Goal: Task Accomplishment & Management: Use online tool/utility

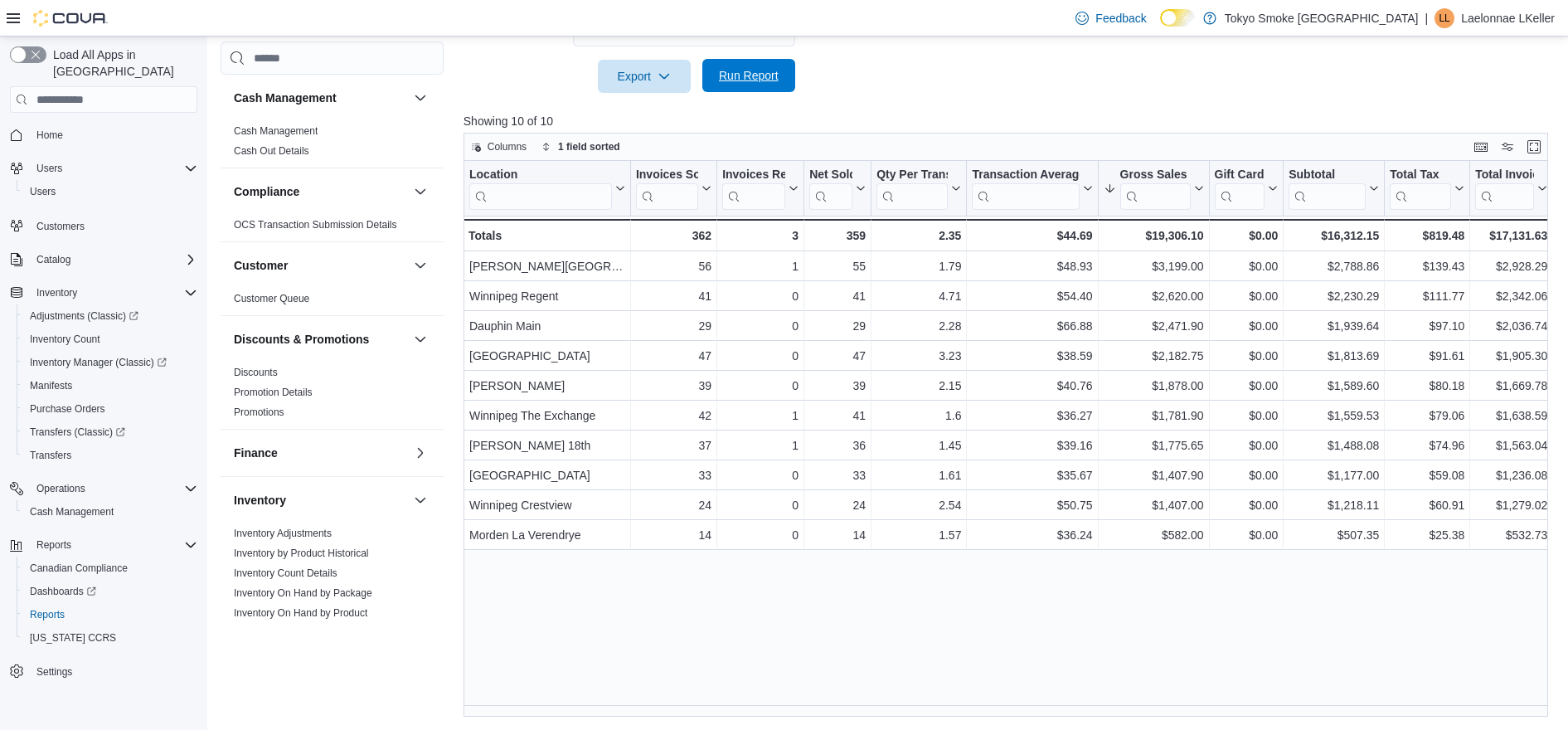
scroll to position [208, 0]
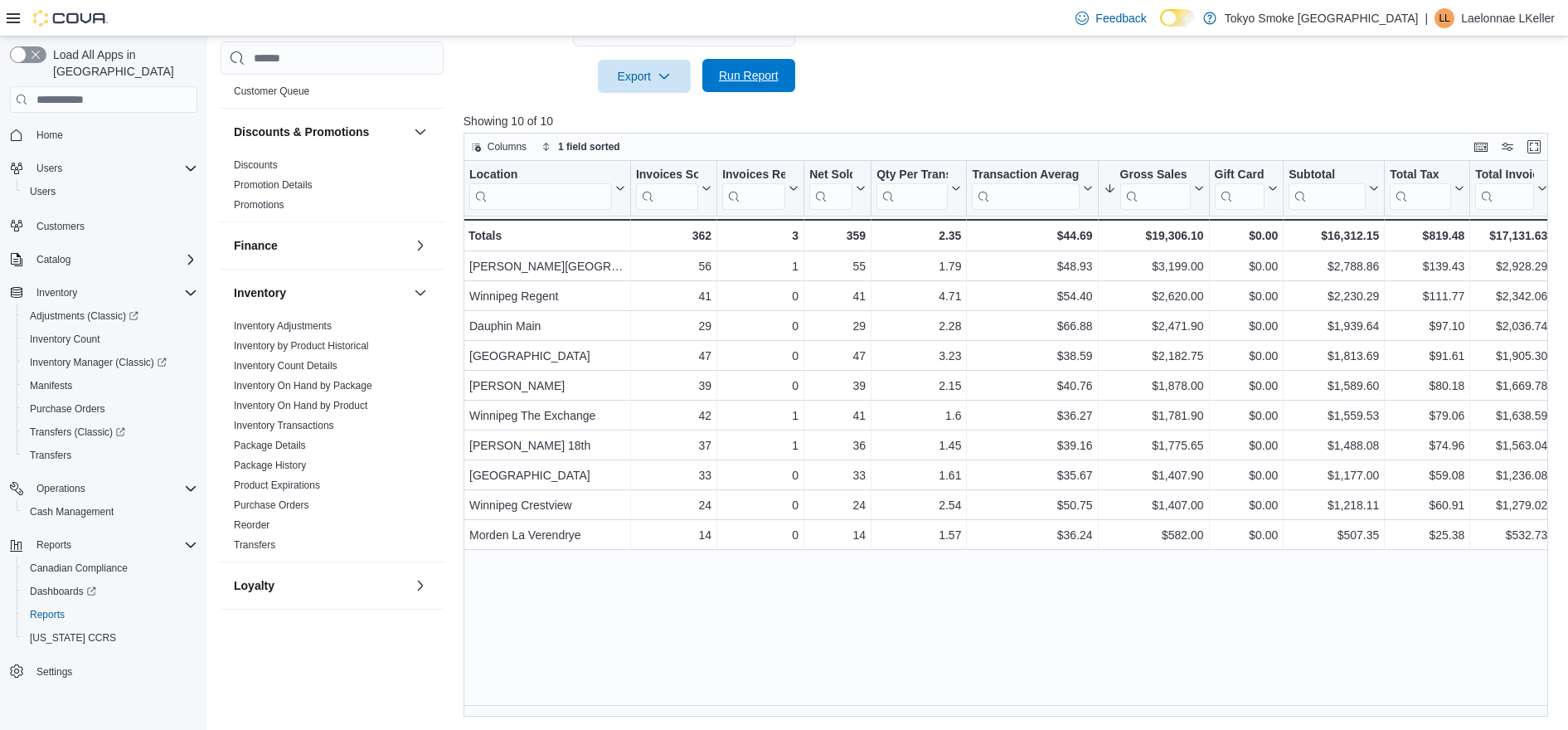
click at [754, 71] on span "Run Report" at bounding box center [749, 75] width 59 height 17
click at [733, 83] on span "Run Report" at bounding box center [749, 75] width 73 height 33
click at [765, 79] on span "Run Report" at bounding box center [749, 75] width 59 height 17
click at [1024, 93] on div at bounding box center [1012, 103] width 1096 height 20
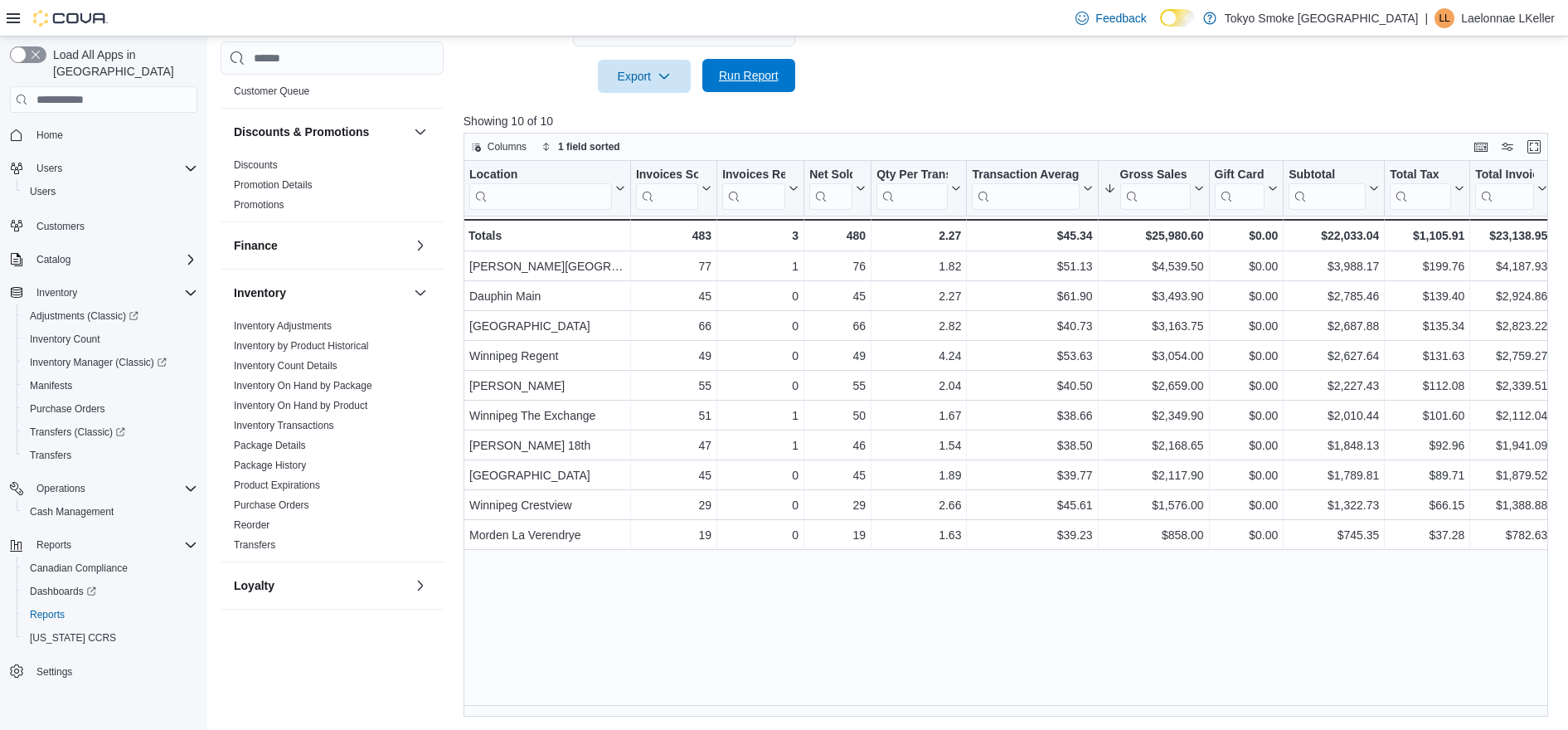
click at [745, 82] on span "Run Report" at bounding box center [749, 75] width 59 height 17
click at [735, 68] on span "Run Report" at bounding box center [749, 75] width 73 height 33
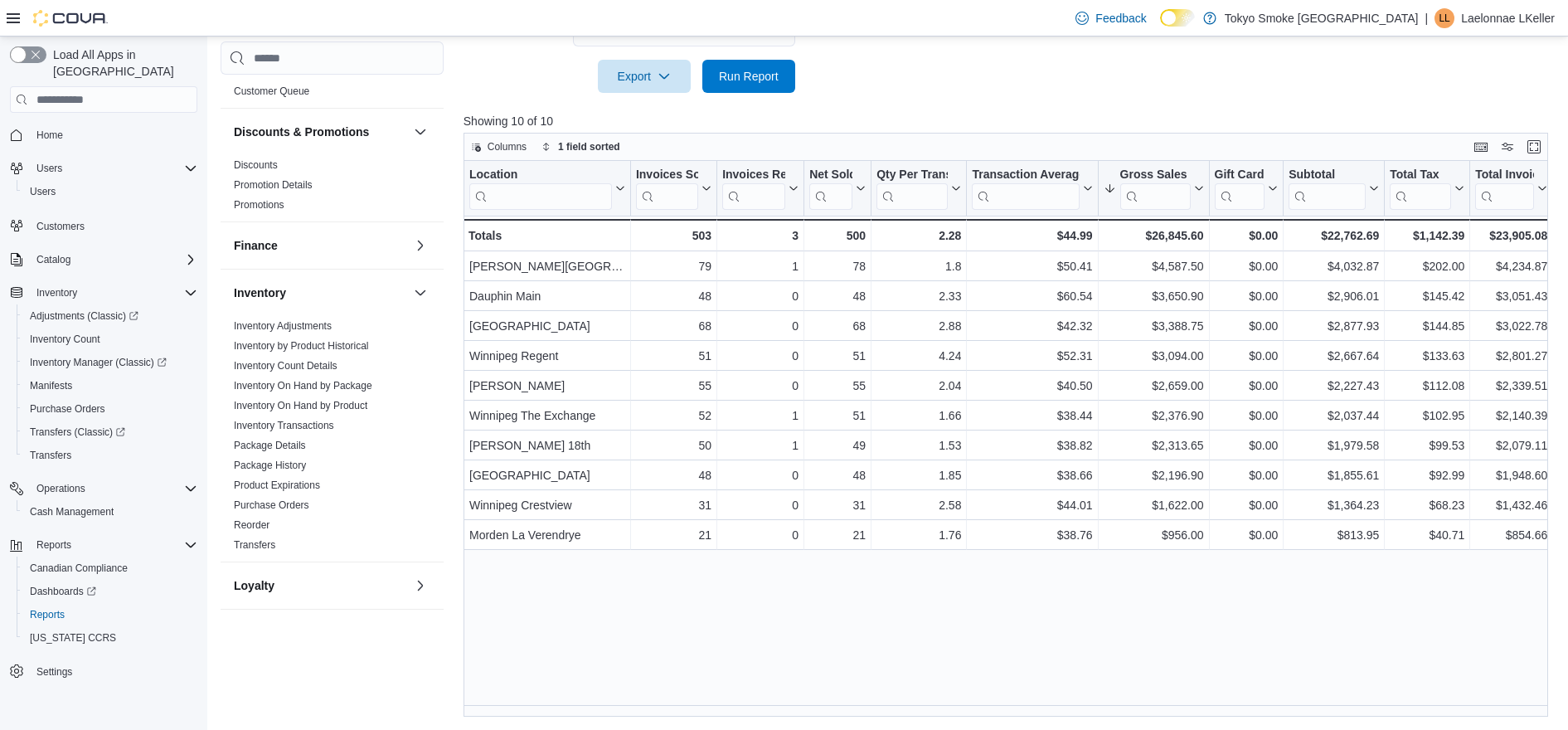
click at [745, 65] on span "Run Report" at bounding box center [749, 75] width 73 height 33
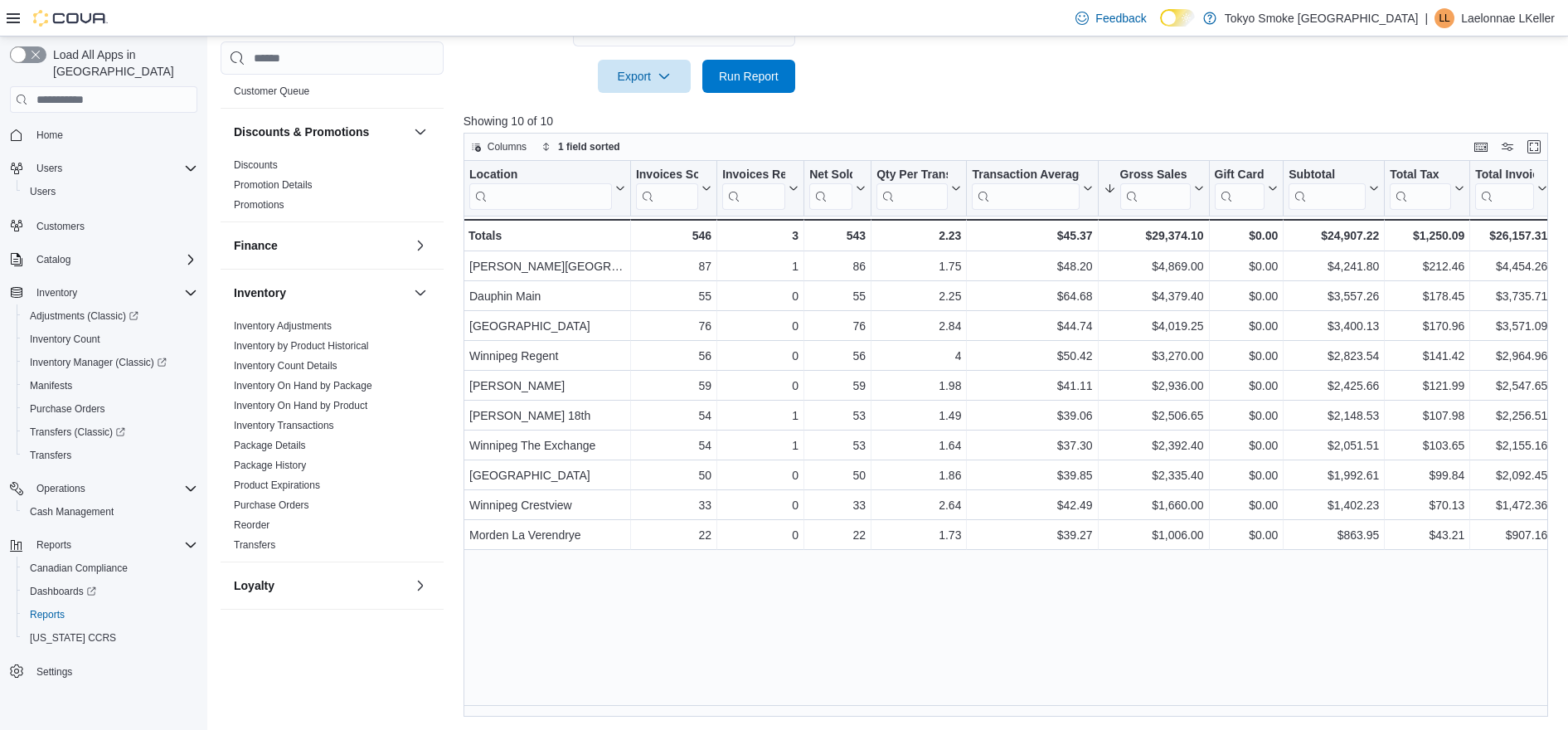
click at [743, 70] on span "Run Report" at bounding box center [749, 75] width 59 height 17
click at [987, 112] on div at bounding box center [1012, 103] width 1096 height 20
click at [750, 69] on span "Run Report" at bounding box center [749, 75] width 59 height 17
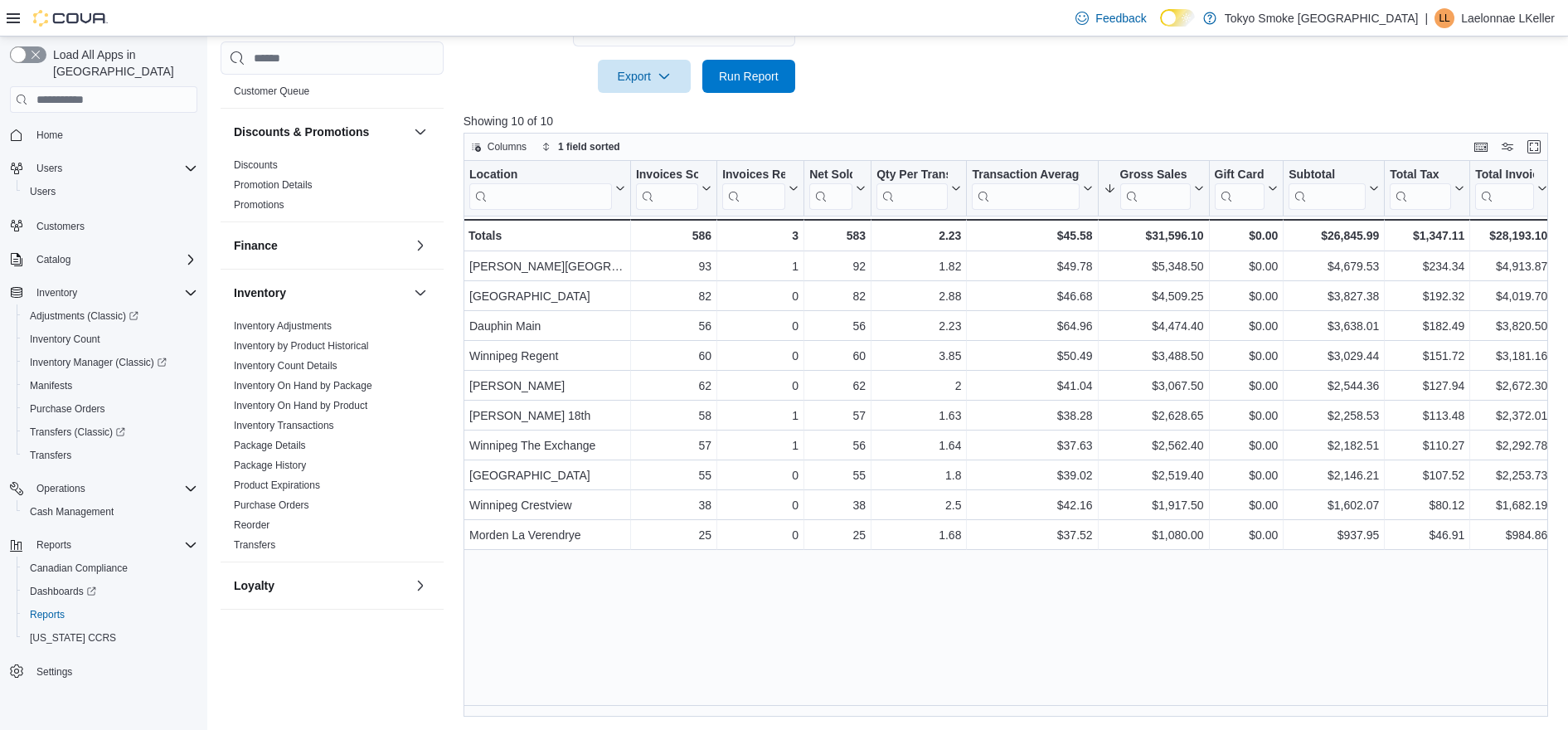
click at [764, 76] on span "Run Report" at bounding box center [749, 75] width 59 height 17
click at [1012, 106] on div at bounding box center [1012, 103] width 1096 height 20
click at [752, 73] on span "Run Report" at bounding box center [749, 75] width 59 height 17
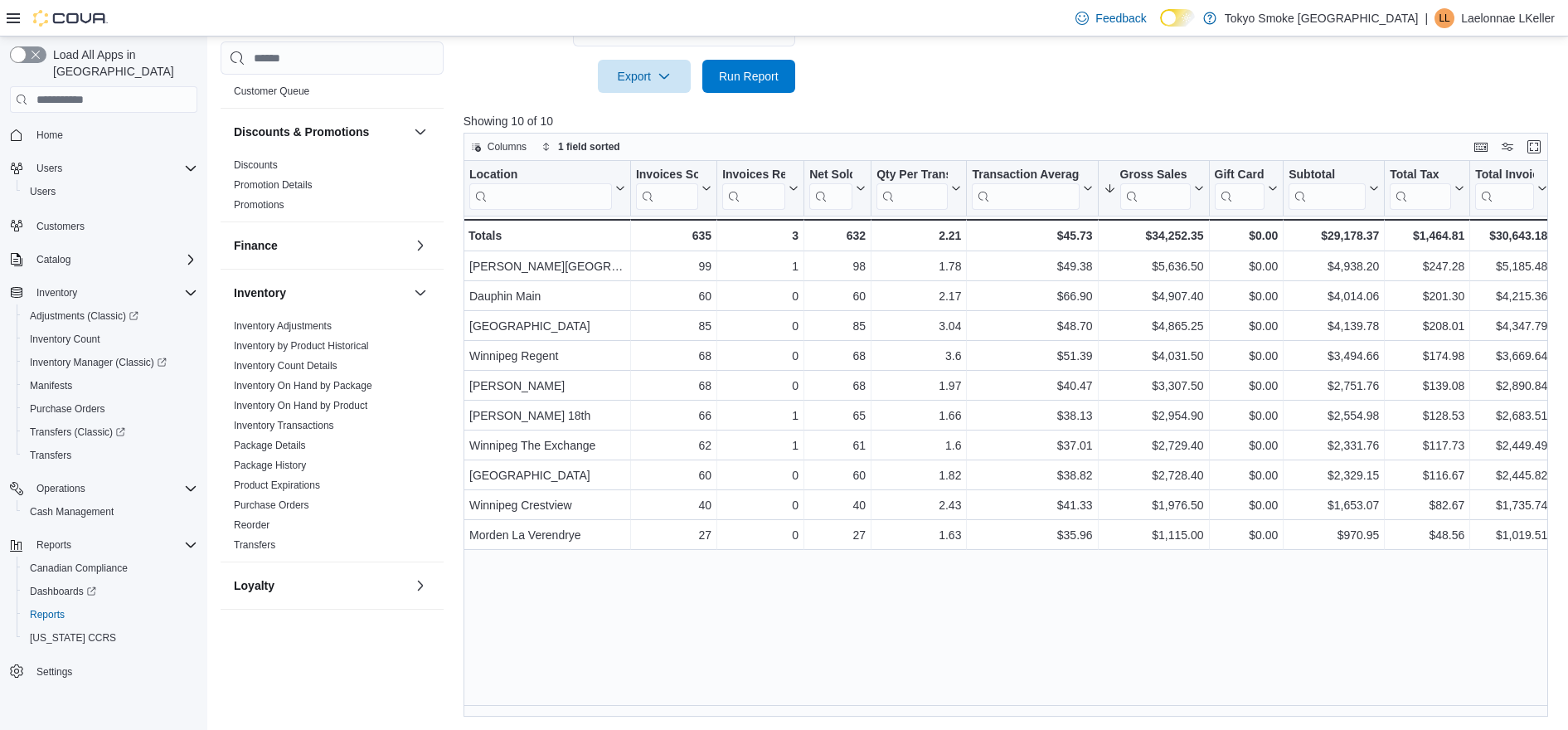
click at [754, 79] on span "Run Report" at bounding box center [749, 75] width 59 height 17
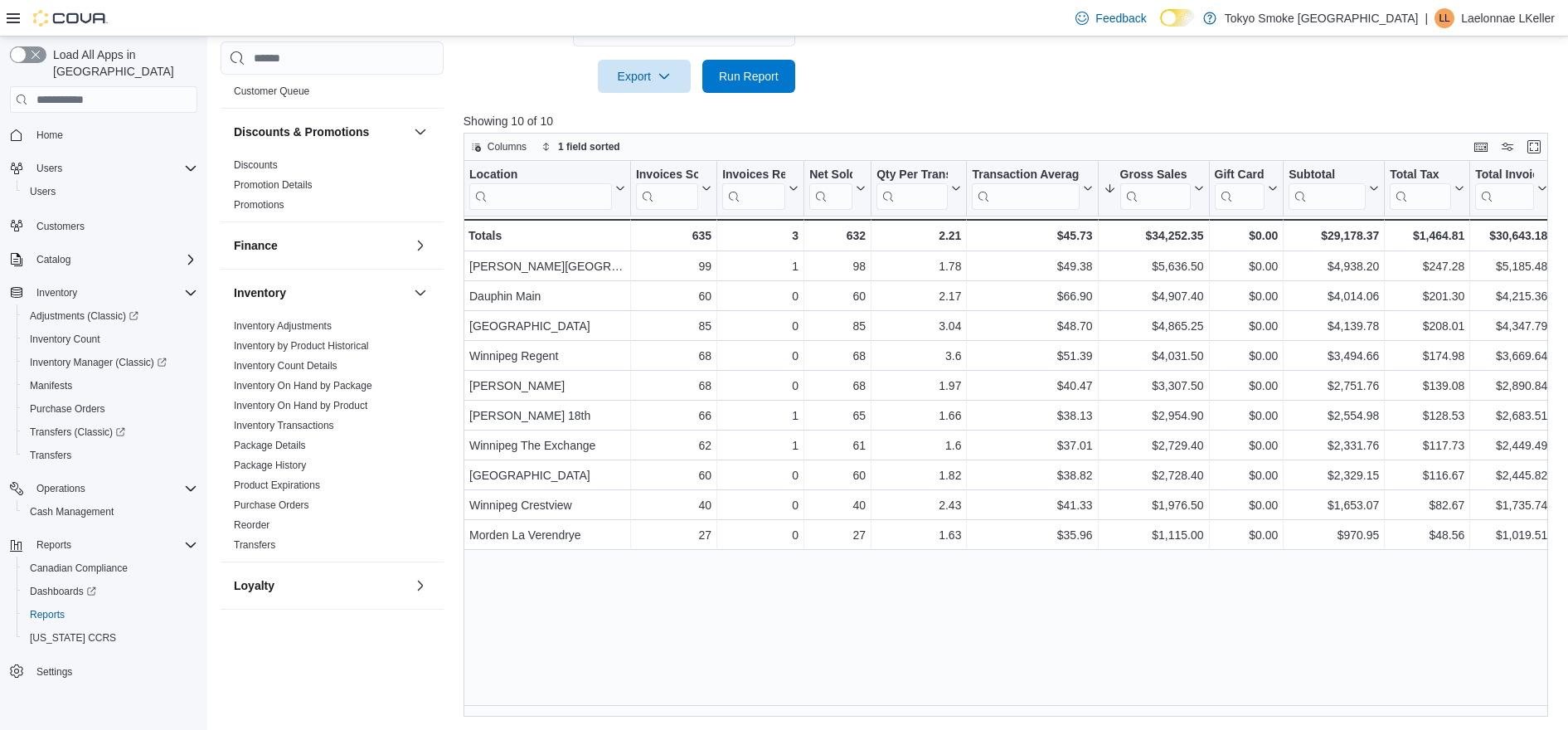
click at [1031, 93] on div at bounding box center [1012, 103] width 1096 height 20
click at [1504, 13] on p "Laelonnae LKeller" at bounding box center [1508, 18] width 94 height 20
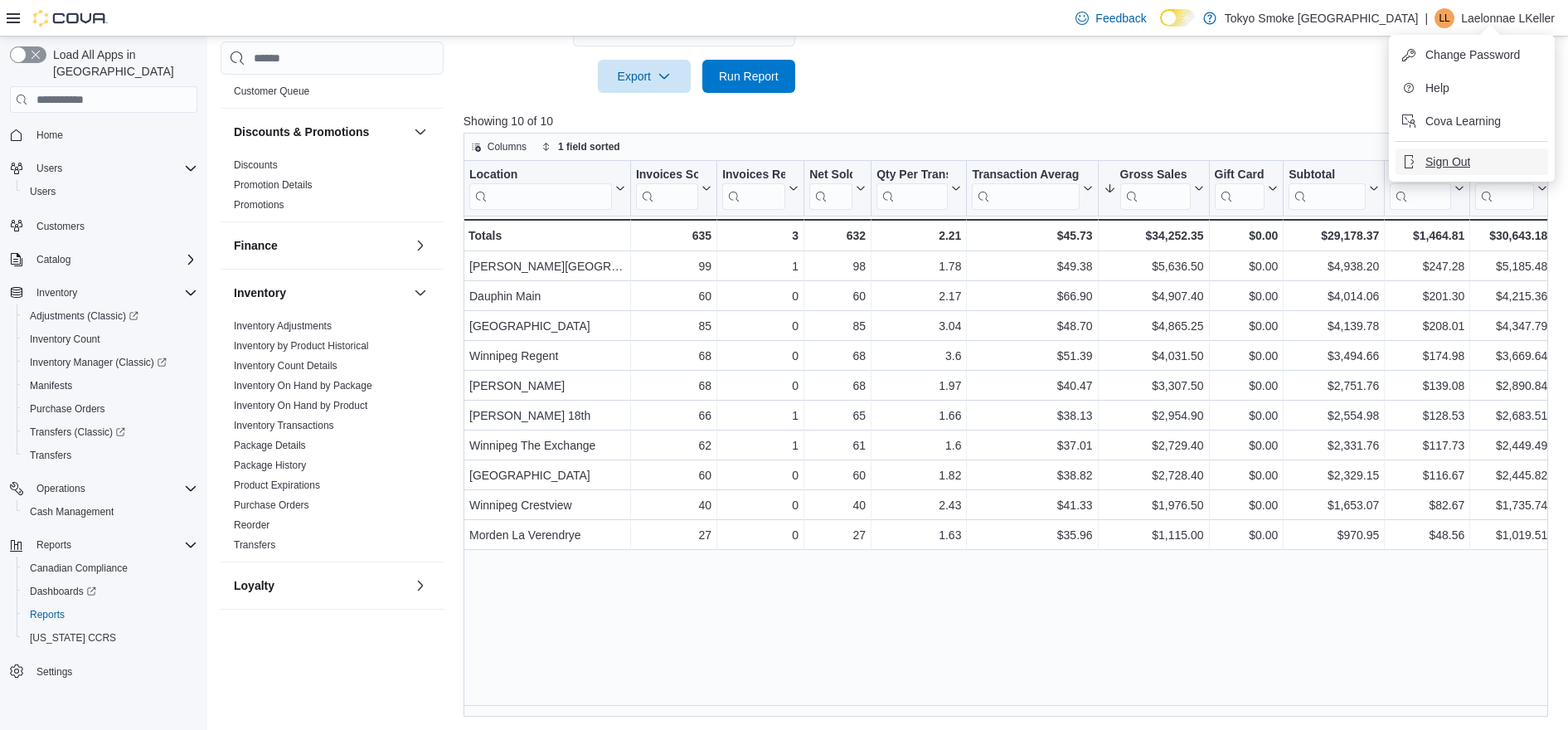
click at [1449, 156] on span "Sign Out" at bounding box center [1447, 161] width 44 height 17
